Goal: Information Seeking & Learning: Learn about a topic

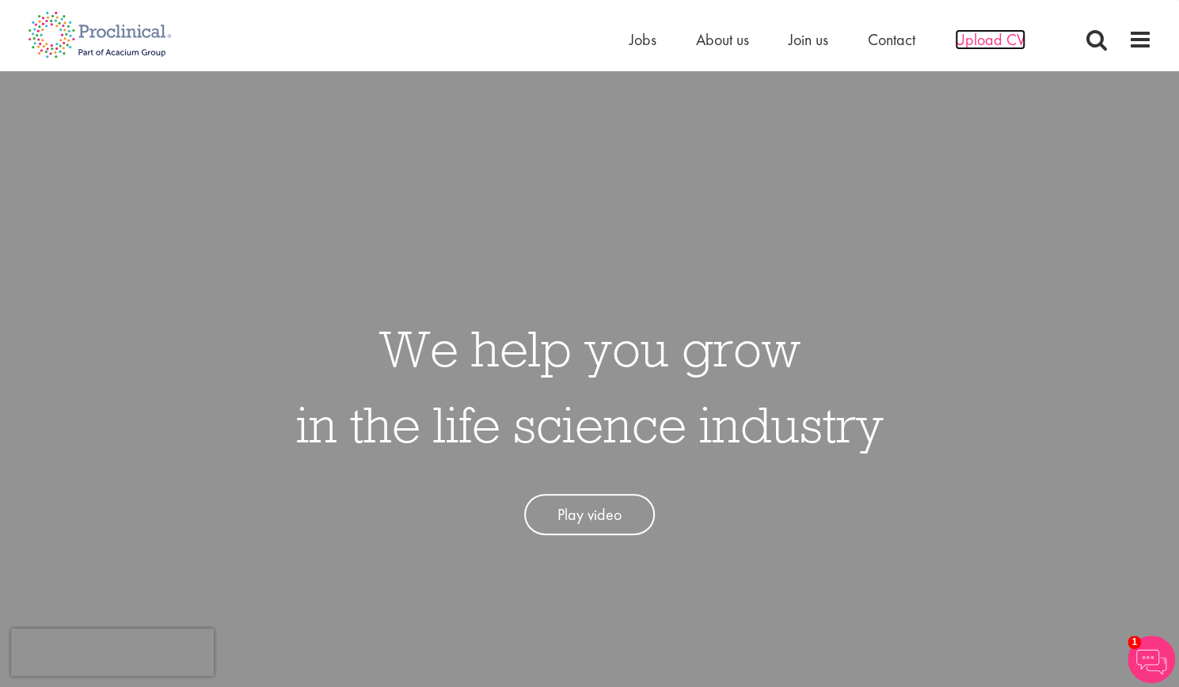
click at [985, 40] on span "Upload CV" at bounding box center [990, 39] width 70 height 21
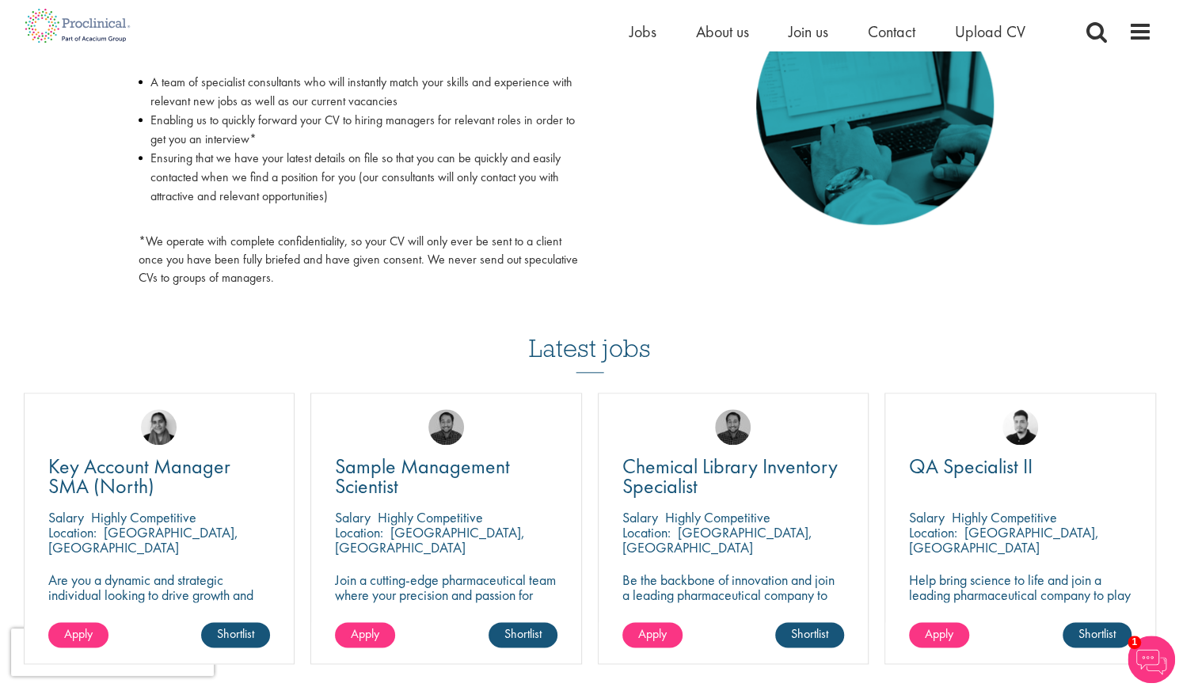
scroll to position [816, 0]
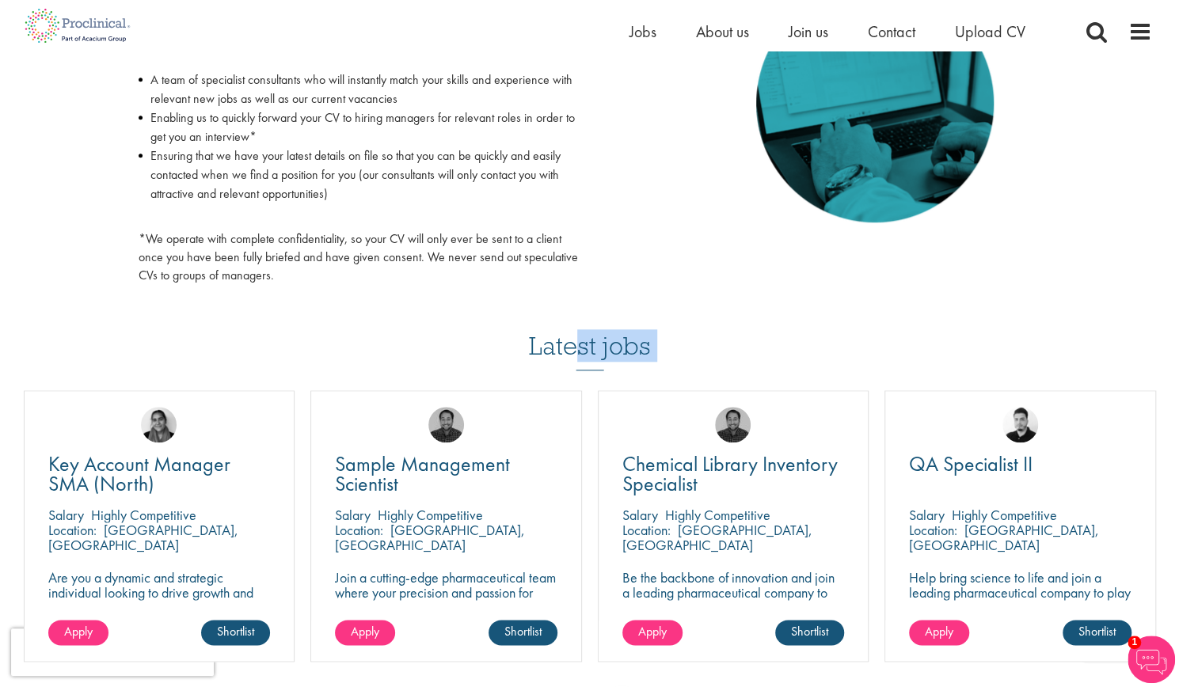
drag, startPoint x: 576, startPoint y: 342, endPoint x: 587, endPoint y: 375, distance: 35.1
click at [587, 375] on div "Latest jobs Key Account Manager SMA (North) Salary Highly Competitive Location:…" at bounding box center [590, 520] width 1148 height 454
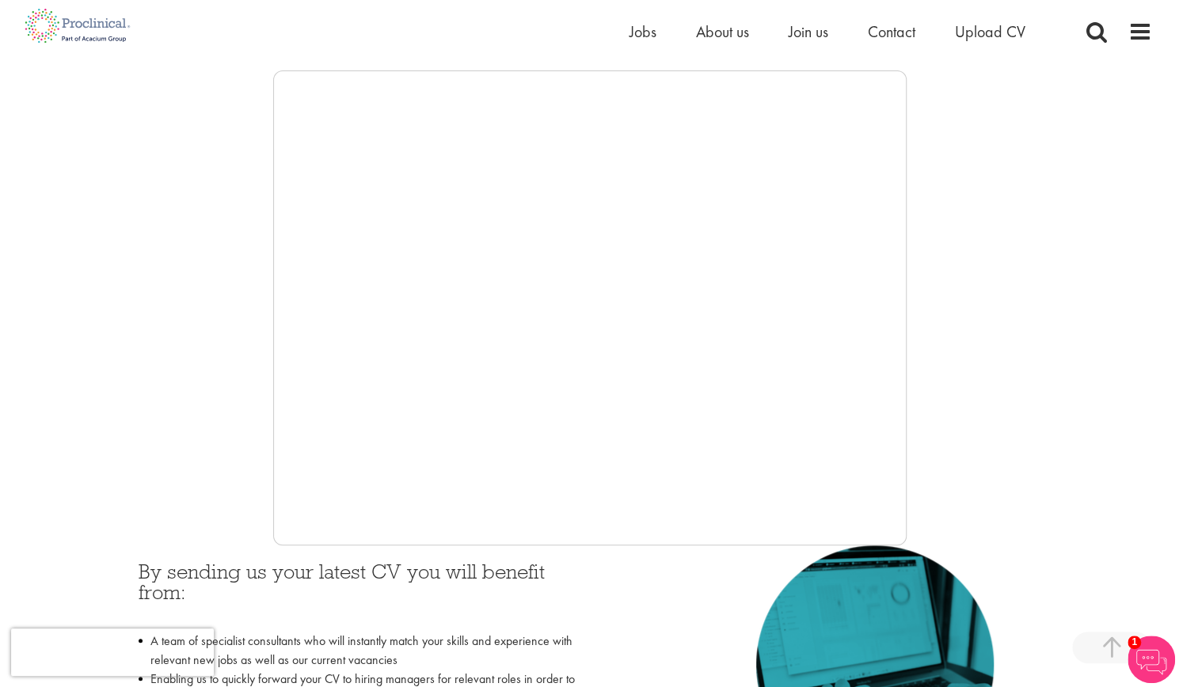
scroll to position [267, 0]
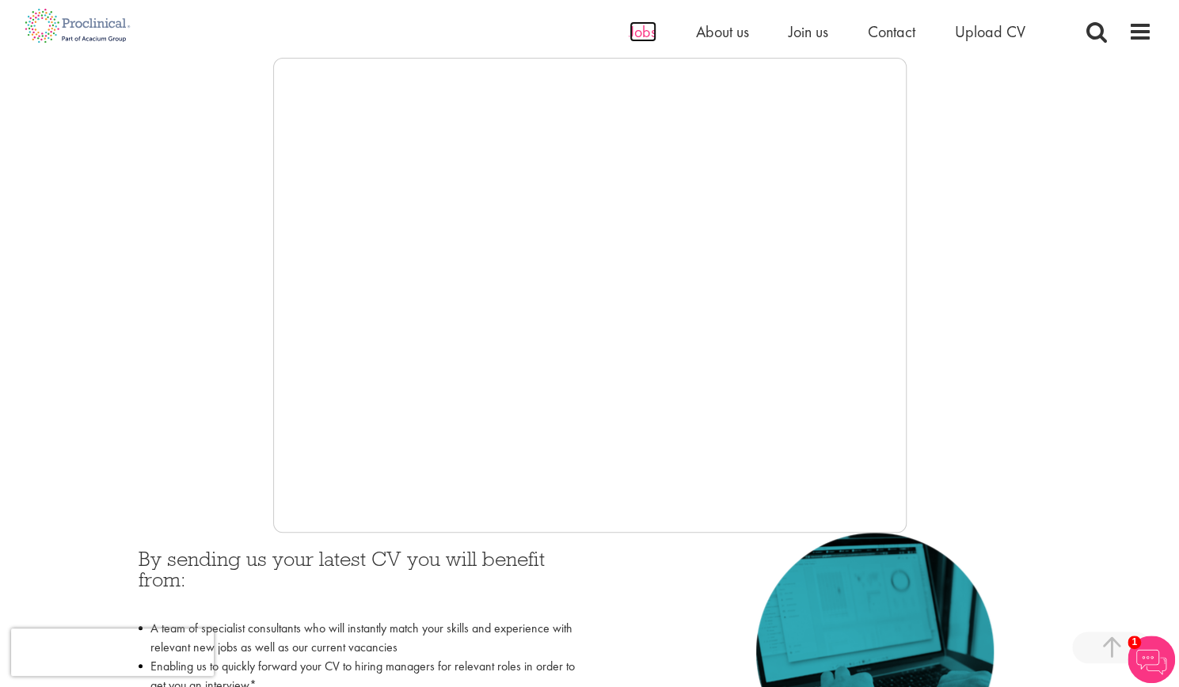
click at [635, 34] on span "Jobs" at bounding box center [642, 31] width 27 height 21
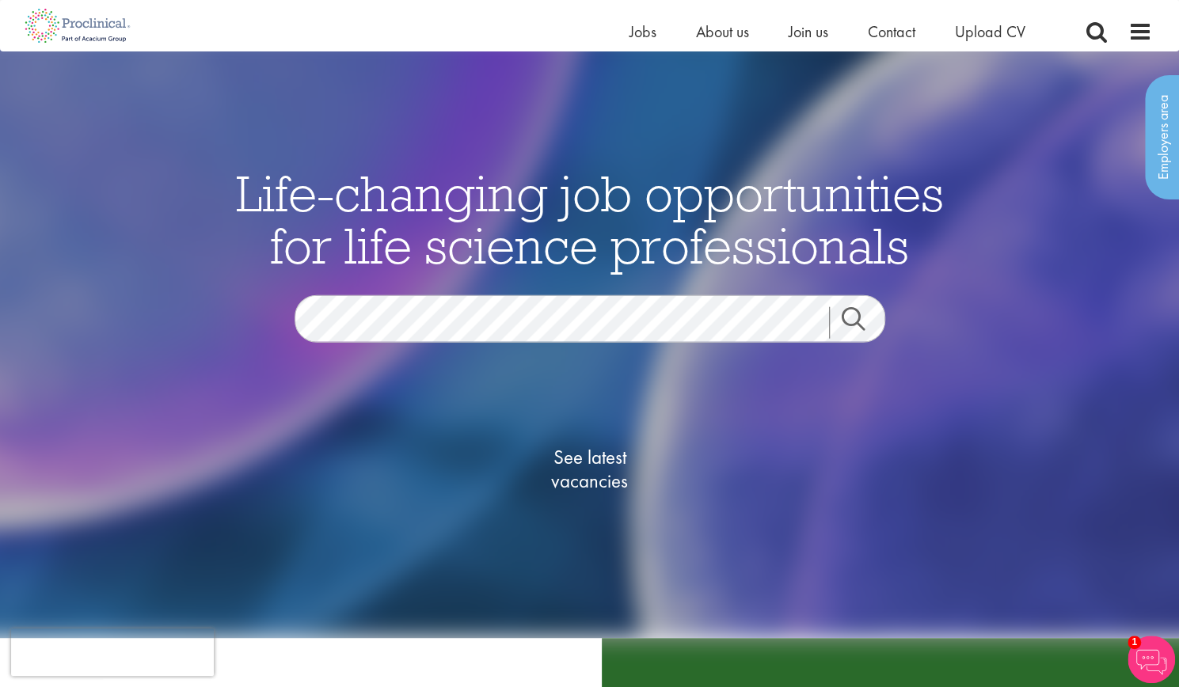
scroll to position [21, 0]
click at [577, 485] on span "See latest vacancies" at bounding box center [590, 471] width 158 height 48
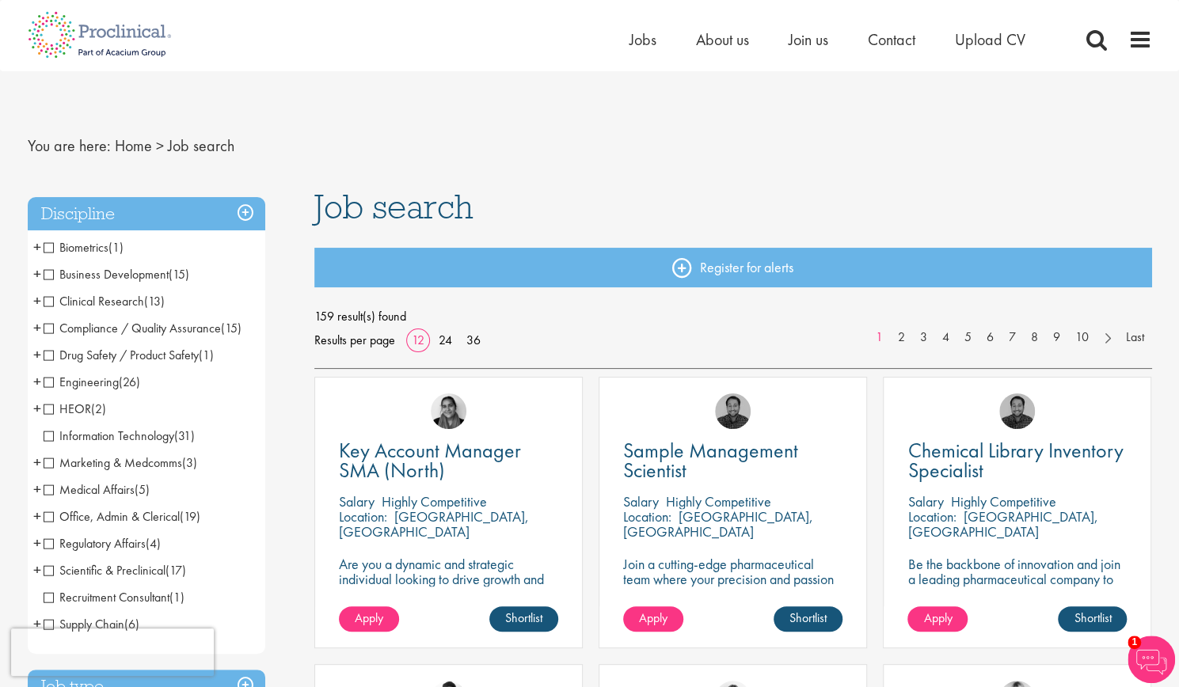
click at [48, 357] on span "Drug Safety / Product Safety" at bounding box center [121, 355] width 155 height 17
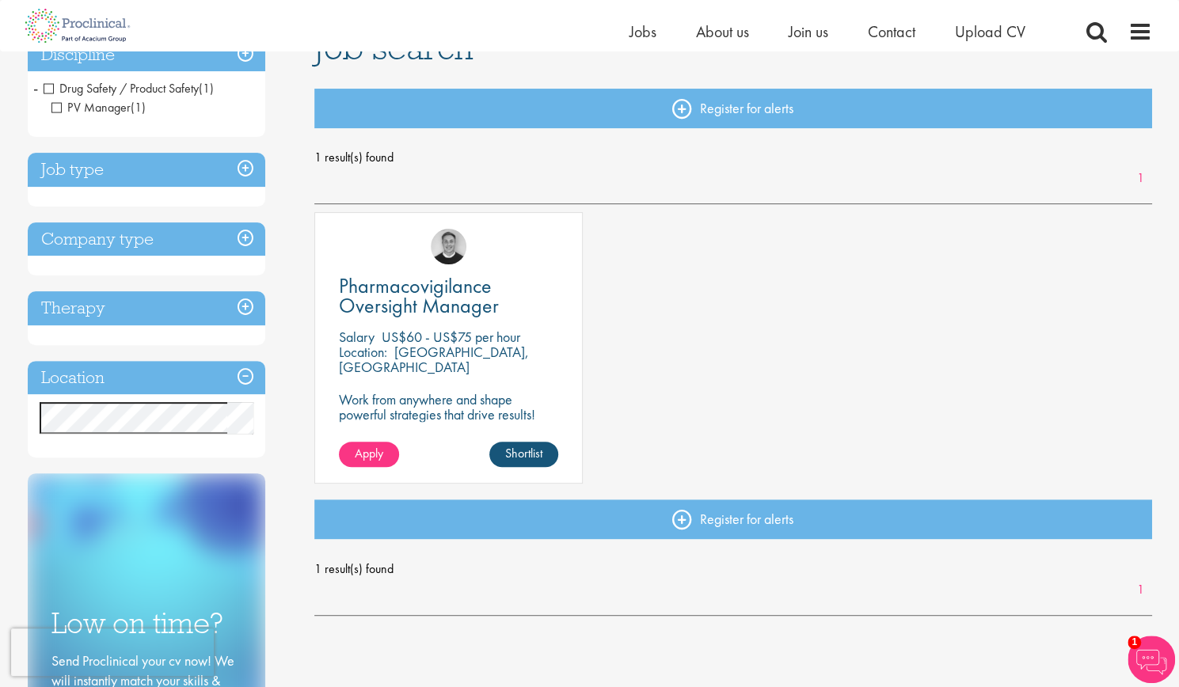
scroll to position [211, 0]
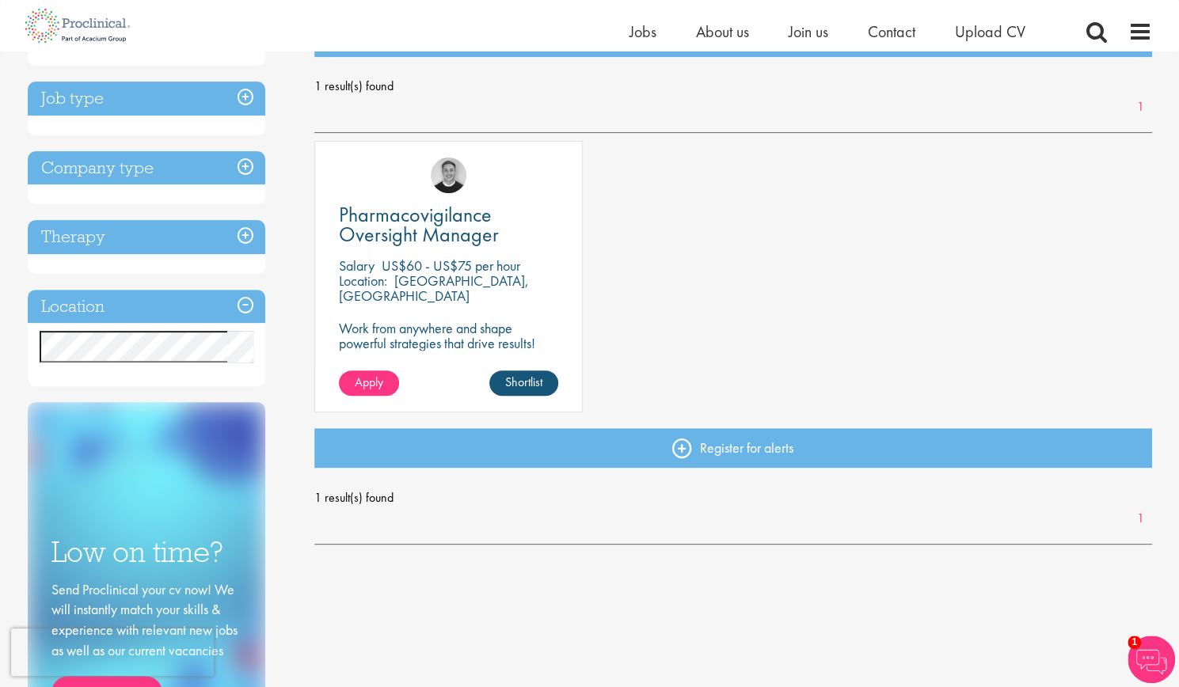
click at [188, 312] on h3 "Location" at bounding box center [147, 307] width 238 height 34
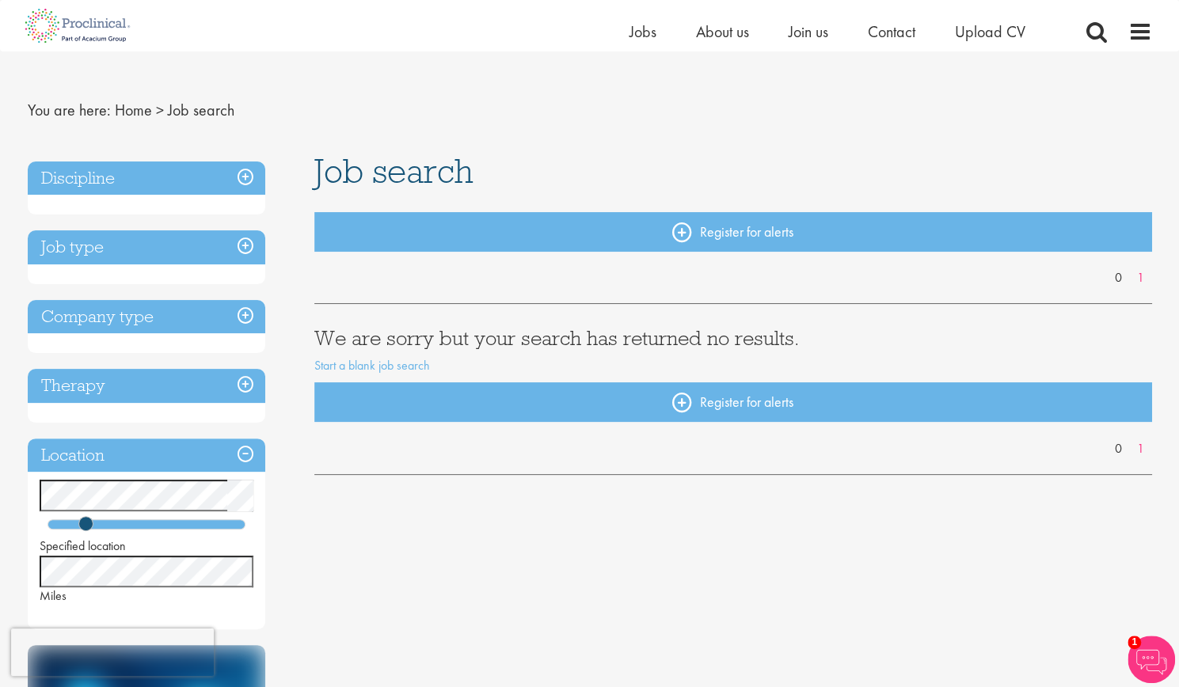
scroll to position [13, 0]
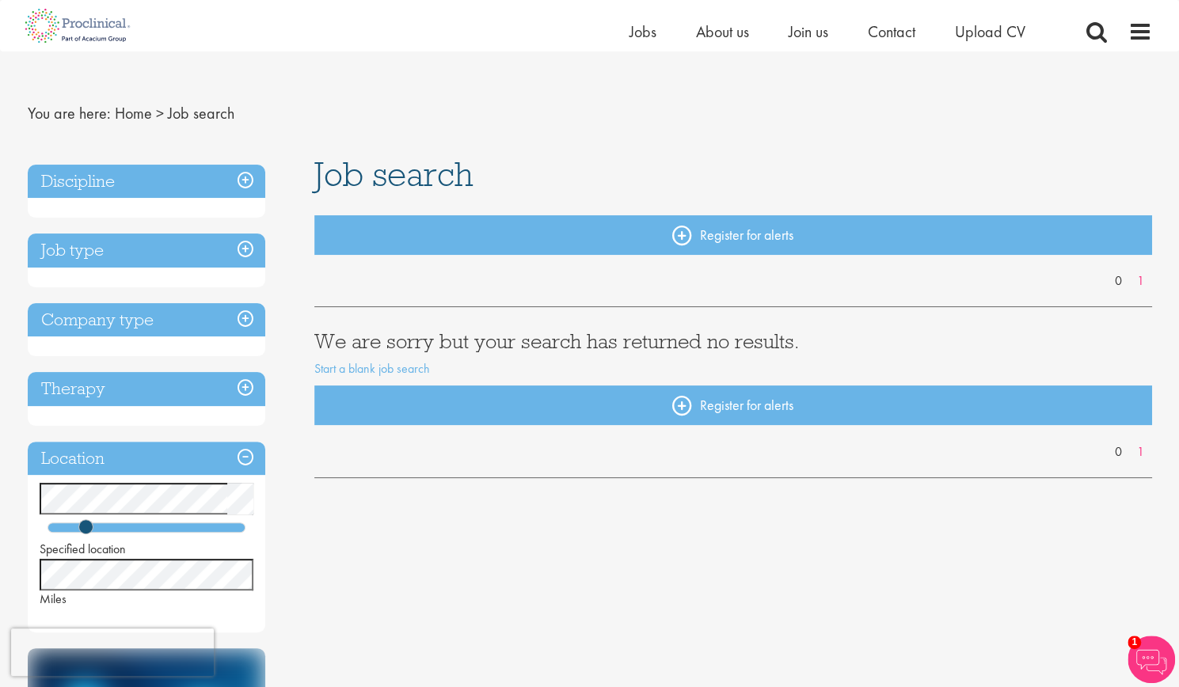
click at [242, 249] on h3 "Job type" at bounding box center [147, 251] width 238 height 34
click at [86, 257] on h3 "Job type" at bounding box center [147, 251] width 238 height 34
